Goal: Task Accomplishment & Management: Use online tool/utility

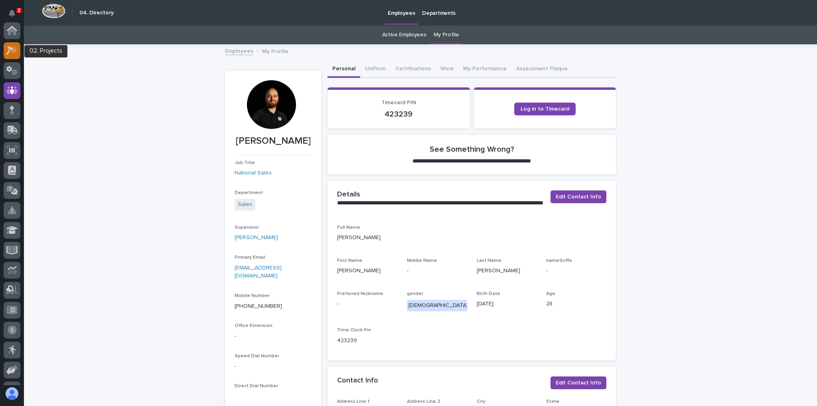
click at [5, 47] on div at bounding box center [12, 50] width 17 height 17
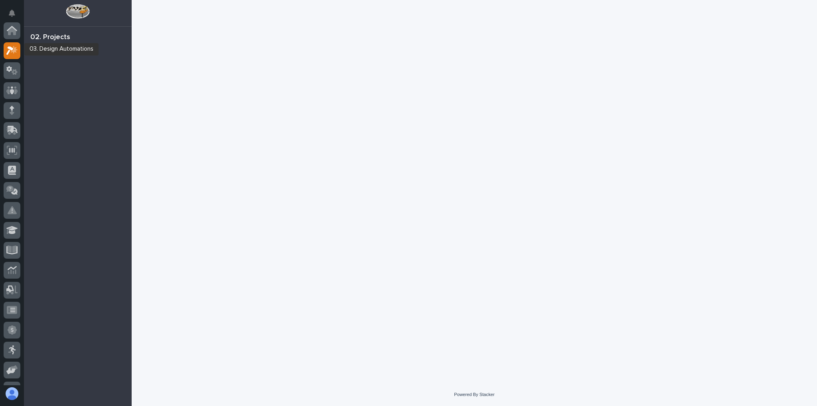
scroll to position [20, 0]
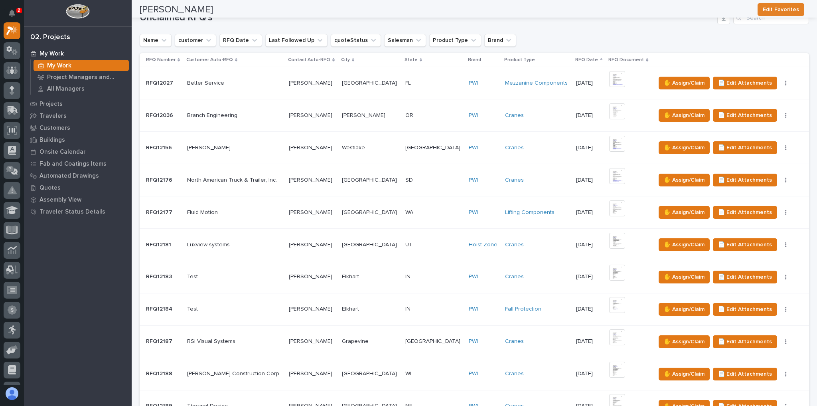
scroll to position [351, 0]
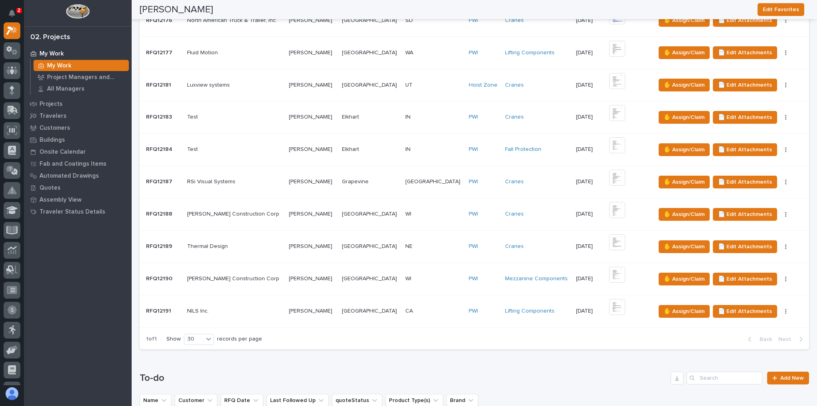
click at [250, 308] on p at bounding box center [234, 311] width 95 height 7
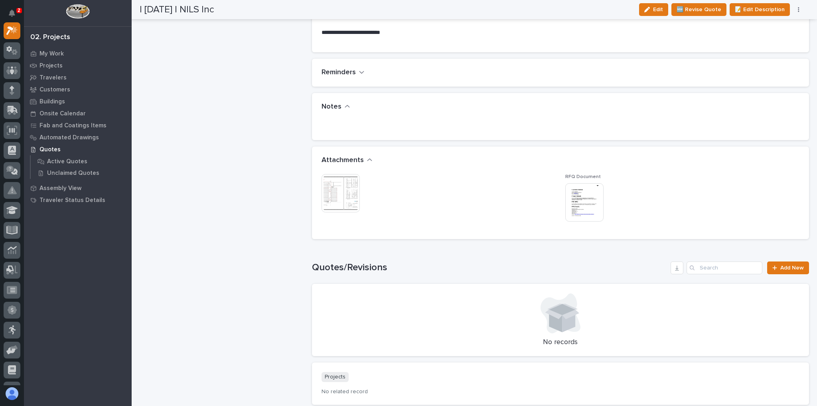
scroll to position [543, 0]
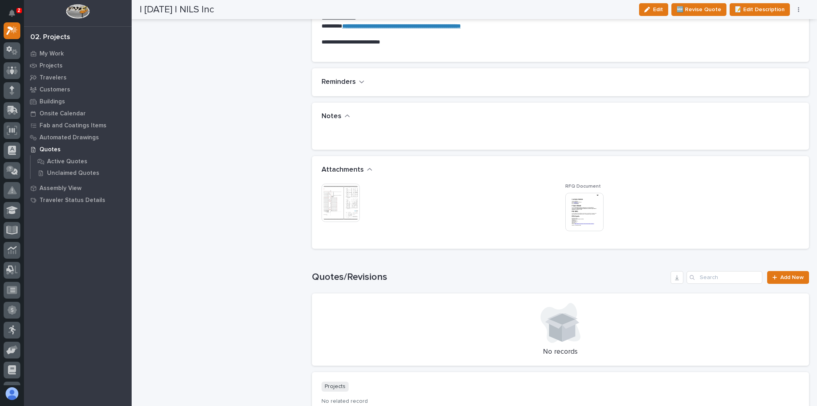
click at [579, 213] on img at bounding box center [585, 212] width 38 height 38
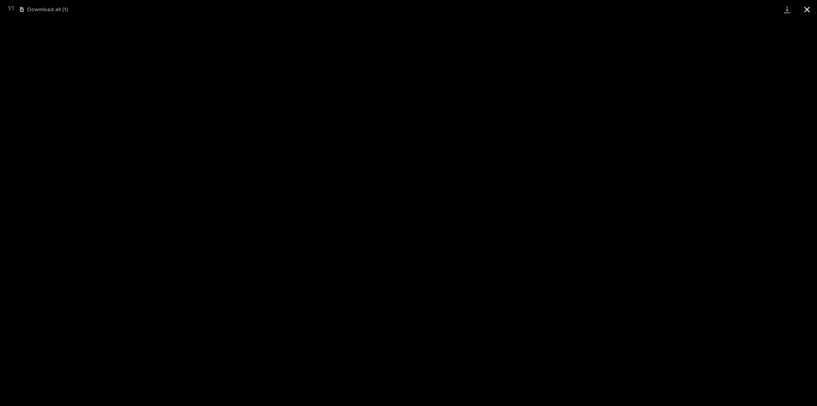
click at [803, 8] on button "Close gallery" at bounding box center [807, 9] width 20 height 19
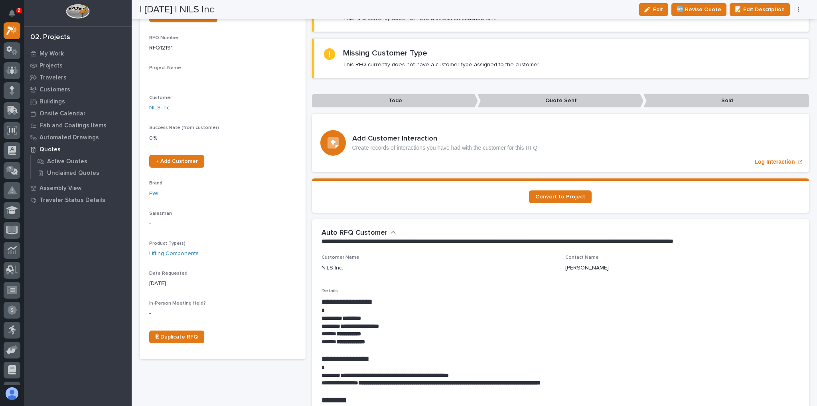
scroll to position [0, 0]
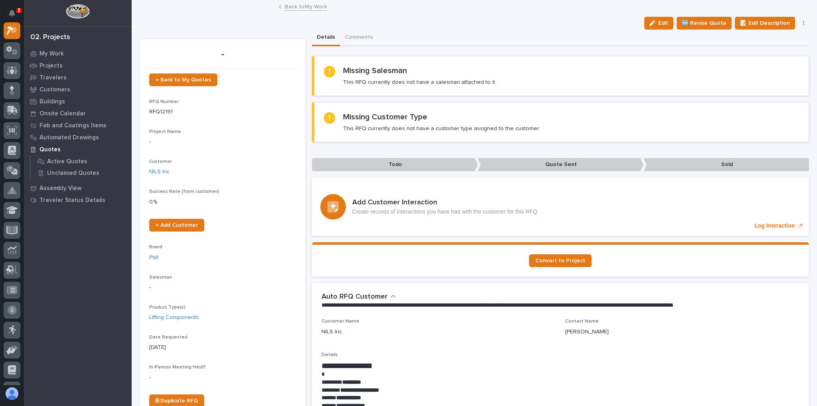
click at [301, 8] on link "Back to My Work" at bounding box center [306, 6] width 42 height 9
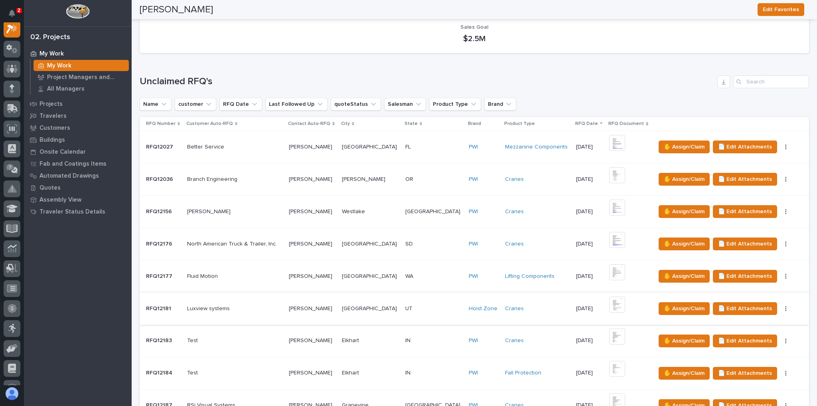
scroll to position [128, 0]
click at [8, 11] on button "Notifications" at bounding box center [12, 13] width 17 height 17
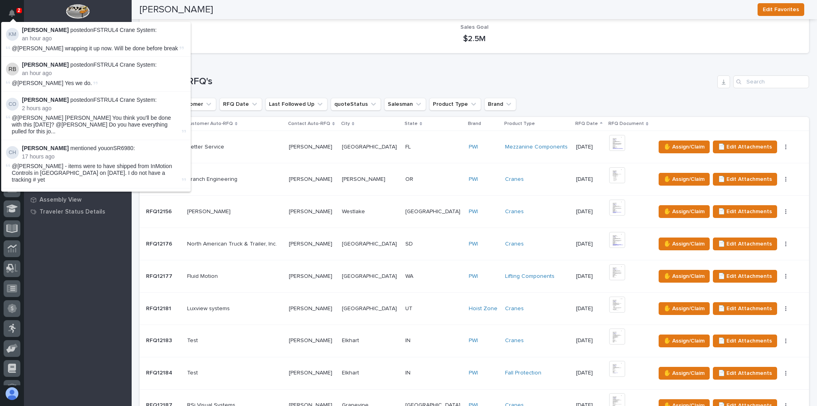
scroll to position [20, 0]
click at [227, 13] on div "Trent Kautzmann Edit Favorites" at bounding box center [472, 9] width 665 height 19
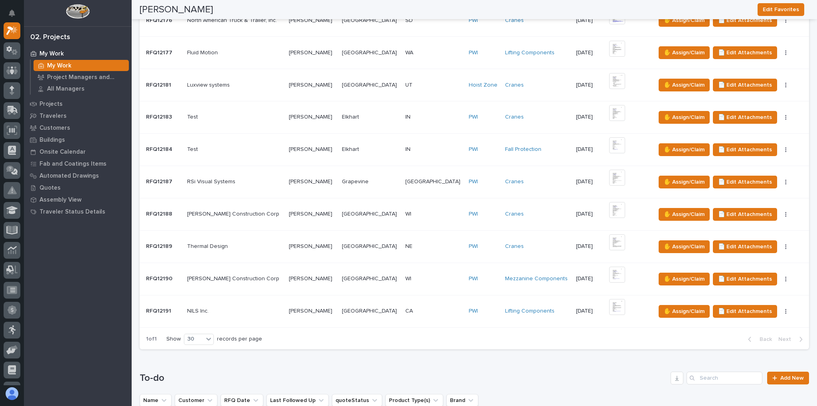
scroll to position [64, 0]
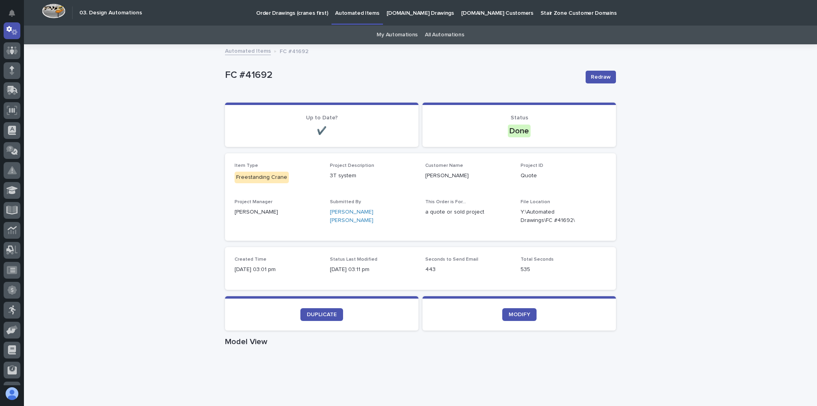
scroll to position [128, 0]
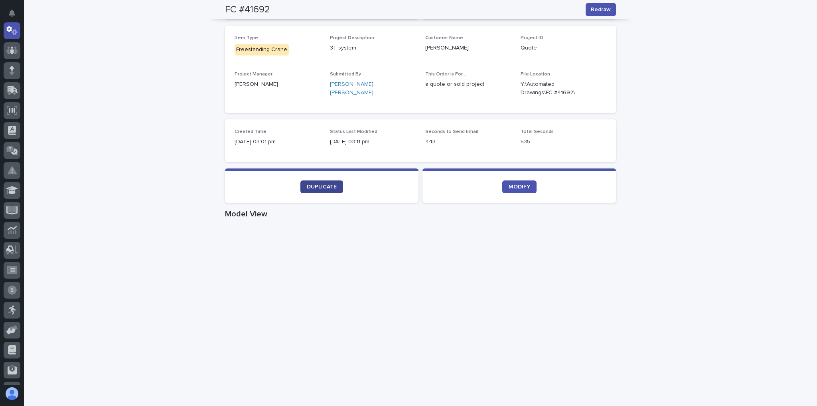
click at [315, 185] on span "DUPLICATE" at bounding box center [322, 187] width 30 height 6
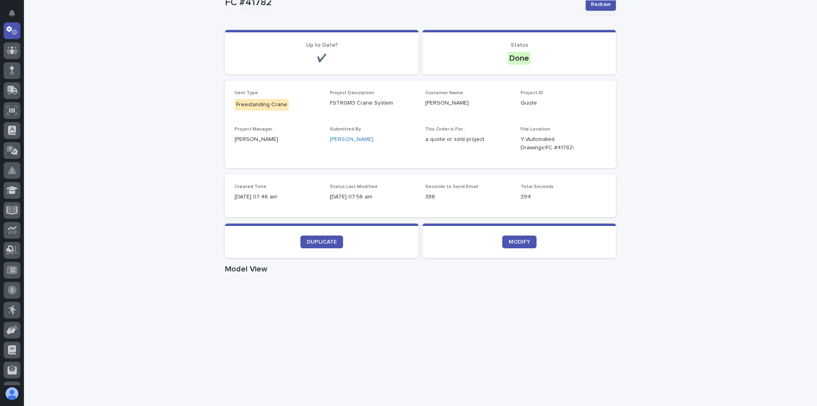
scroll to position [128, 0]
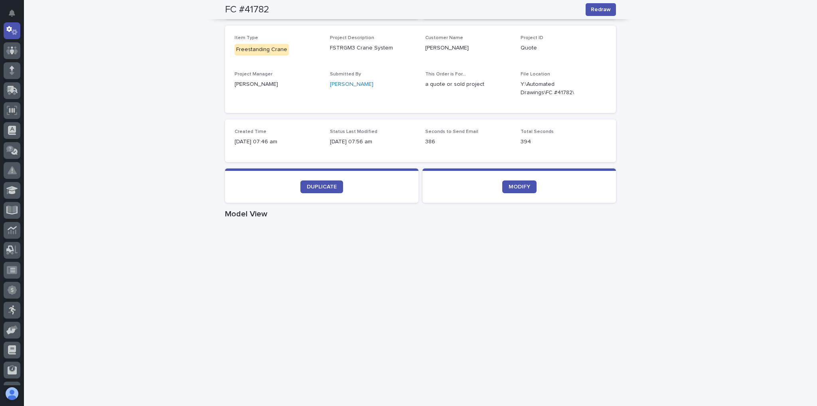
drag, startPoint x: 380, startPoint y: 210, endPoint x: 388, endPoint y: 159, distance: 51.7
click at [388, 159] on div "Loading... Saving… Loading... Saving… Loading... Saving… Reason for Disabling L…" at bounding box center [420, 343] width 391 height 737
click at [110, 137] on div "Loading... Saving… Loading... Saving… FC #41782 Redraw FC #41782 Redraw Sorry, …" at bounding box center [420, 334] width 793 height 834
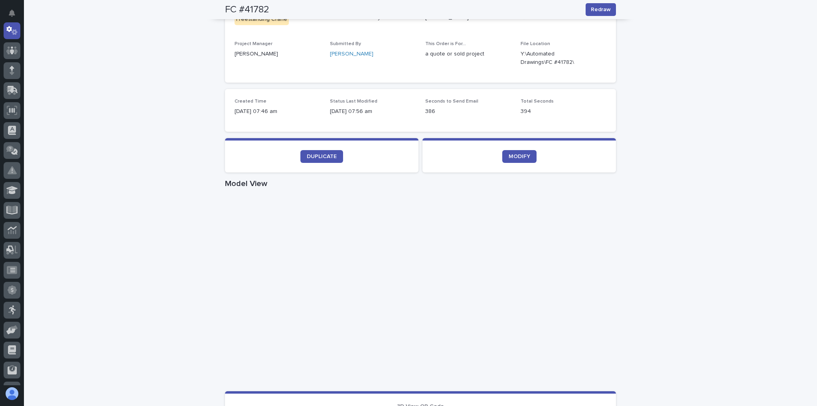
scroll to position [255, 0]
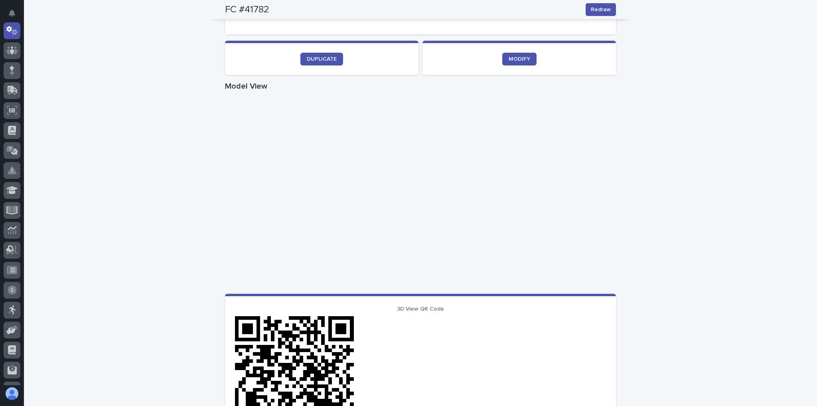
drag, startPoint x: 112, startPoint y: 114, endPoint x: 120, endPoint y: 117, distance: 8.8
click at [116, 115] on div "Loading... Saving… Loading... Saving… FC #41782 Redraw FC #41782 Redraw Sorry, …" at bounding box center [420, 207] width 793 height 834
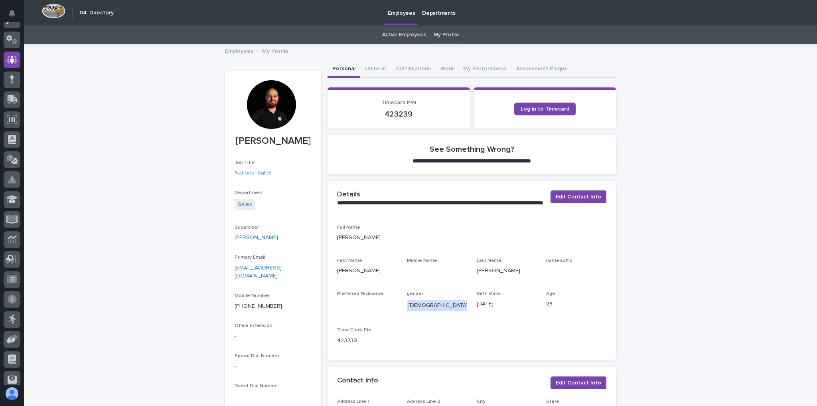
scroll to position [28, 0]
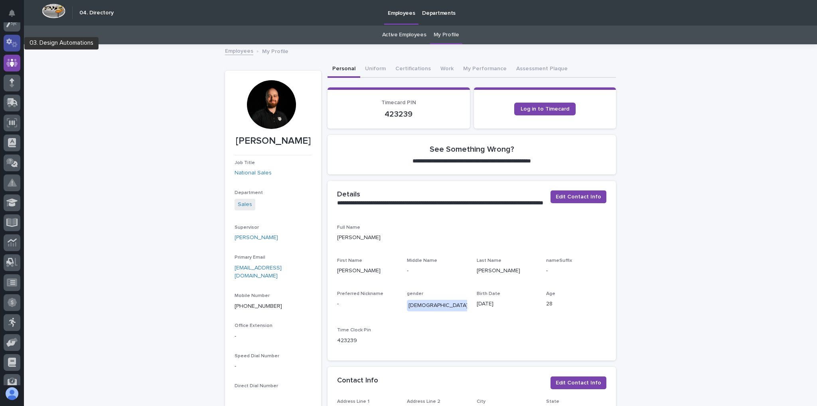
click at [10, 42] on icon at bounding box center [9, 41] width 6 height 6
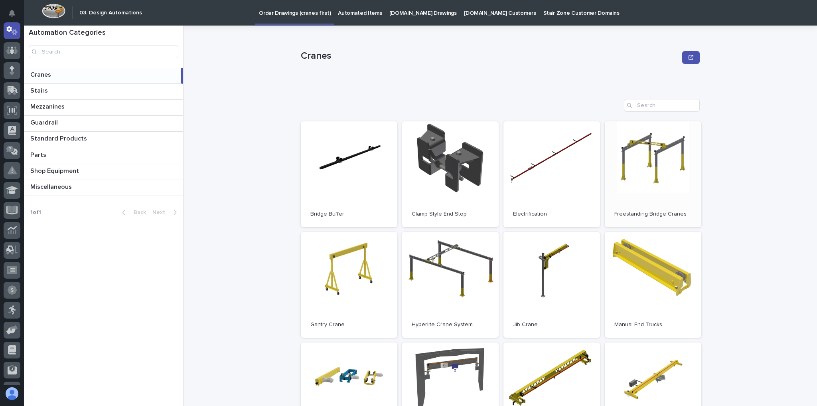
click at [665, 204] on link "Open" at bounding box center [653, 174] width 97 height 106
